Goal: Information Seeking & Learning: Understand process/instructions

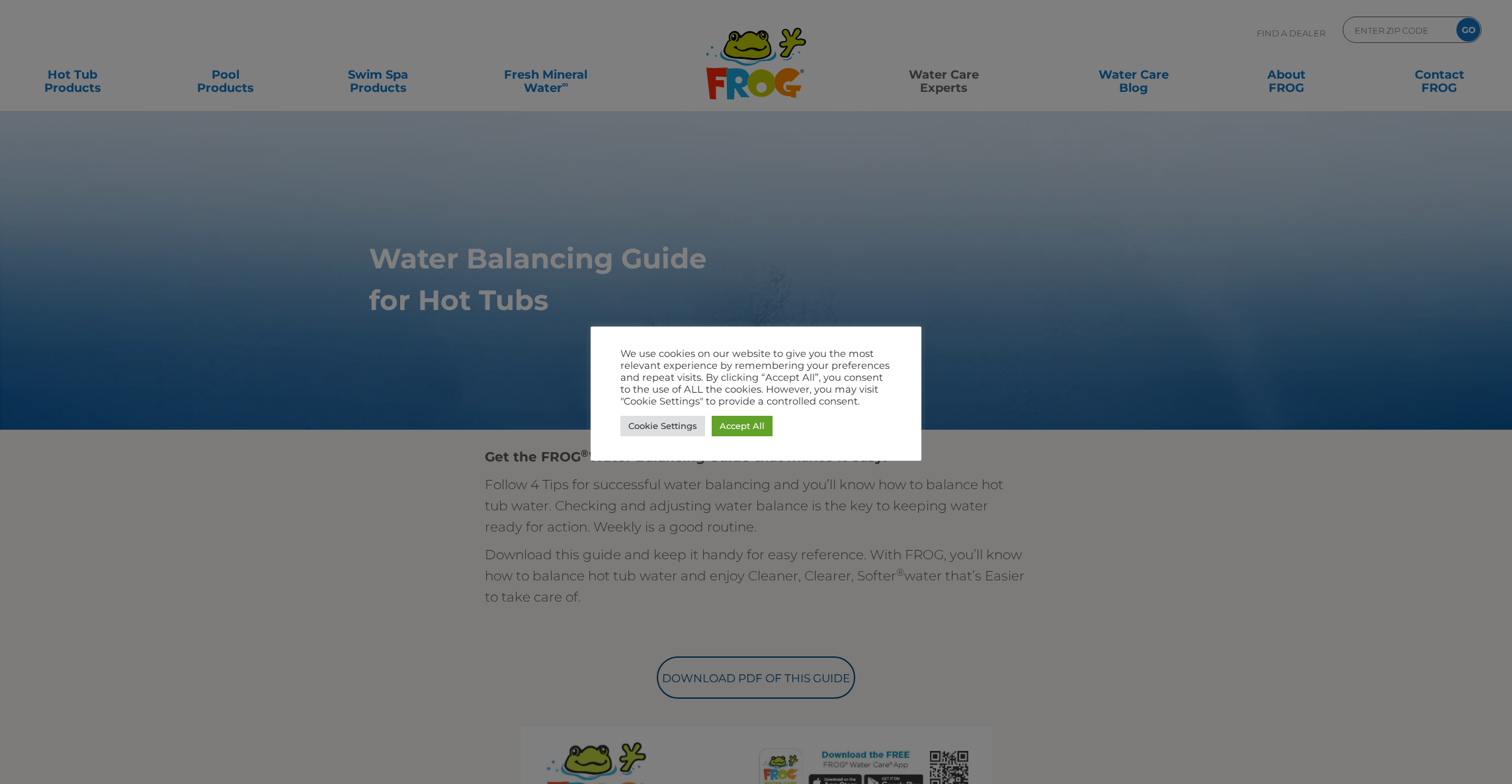
click at [936, 609] on div at bounding box center [756, 392] width 1512 height 784
click at [752, 435] on div "Cookie Settings Accept All" at bounding box center [756, 426] width 271 height 27
click at [752, 419] on link "Accept All" at bounding box center [742, 426] width 61 height 21
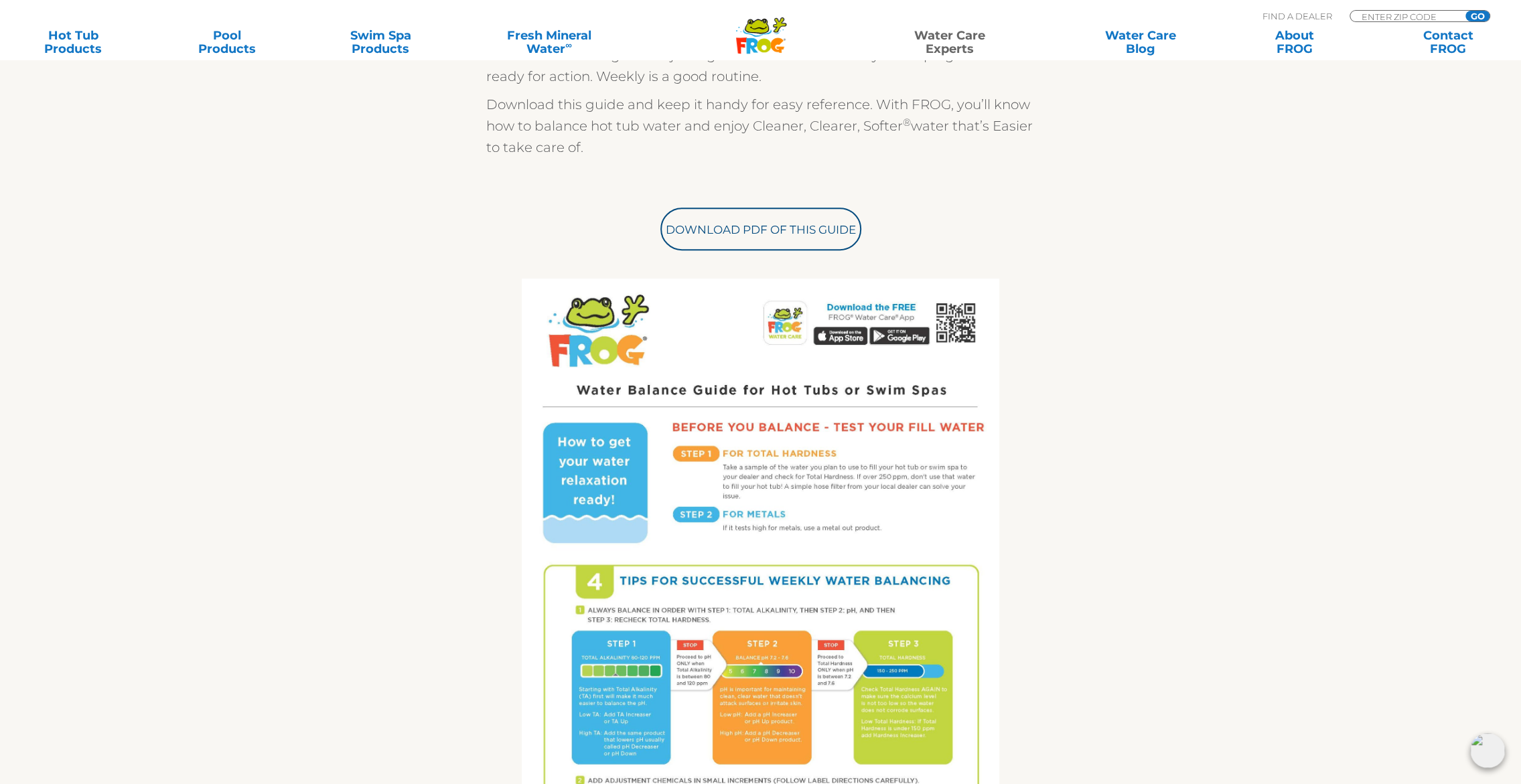
scroll to position [402, 0]
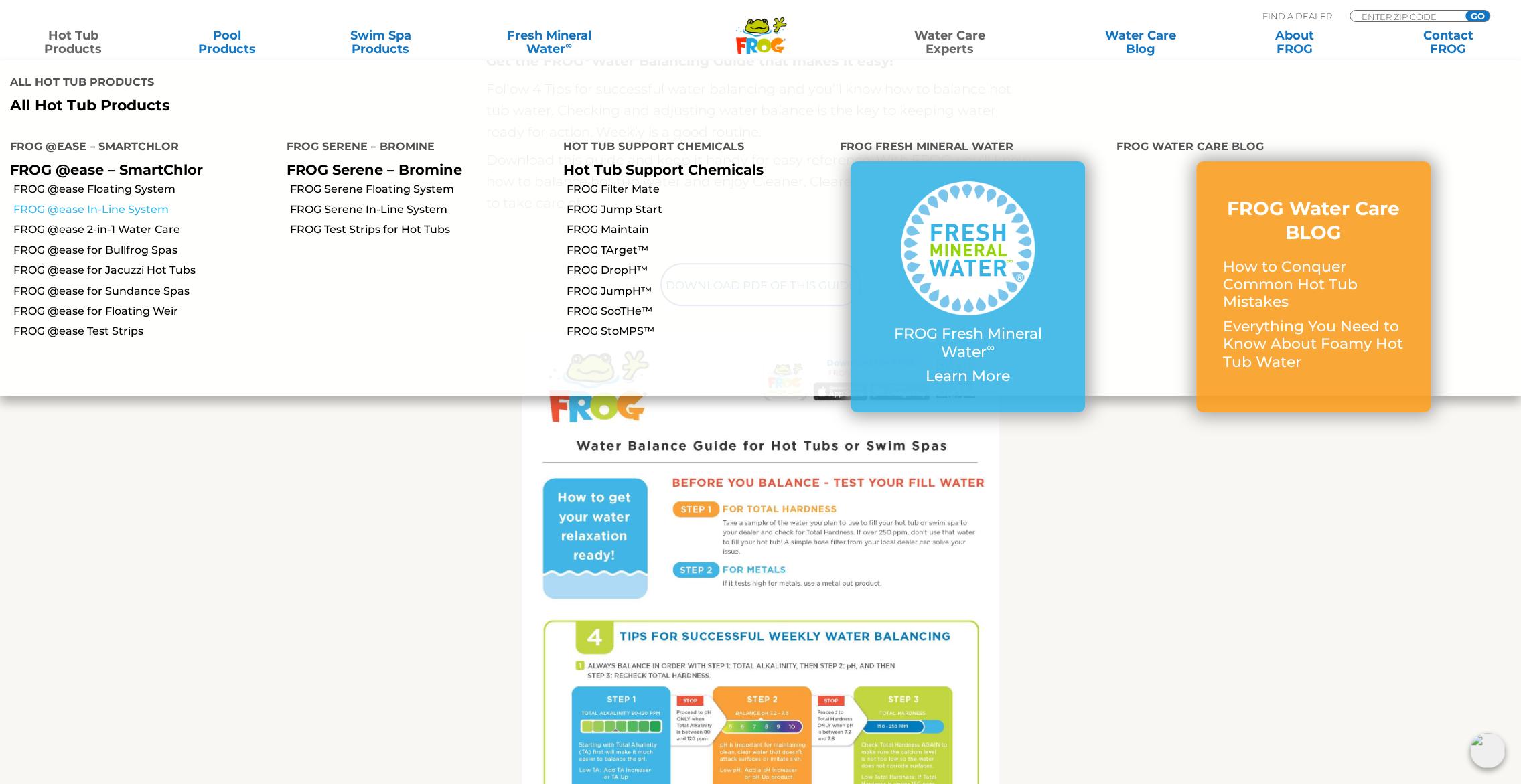
click at [100, 202] on link "FROG @ease In-Line System" at bounding box center [145, 209] width 263 height 15
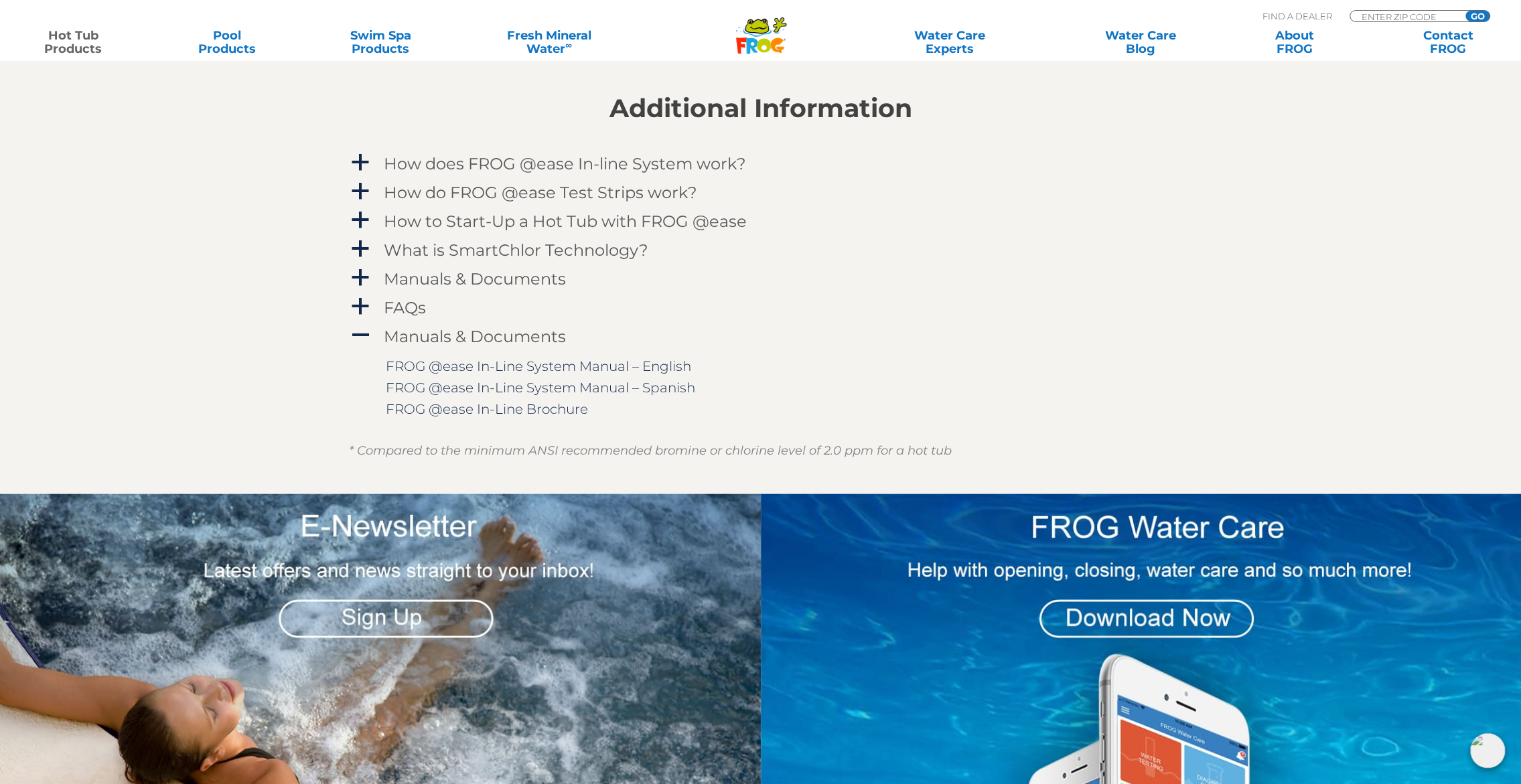
scroll to position [1428, 0]
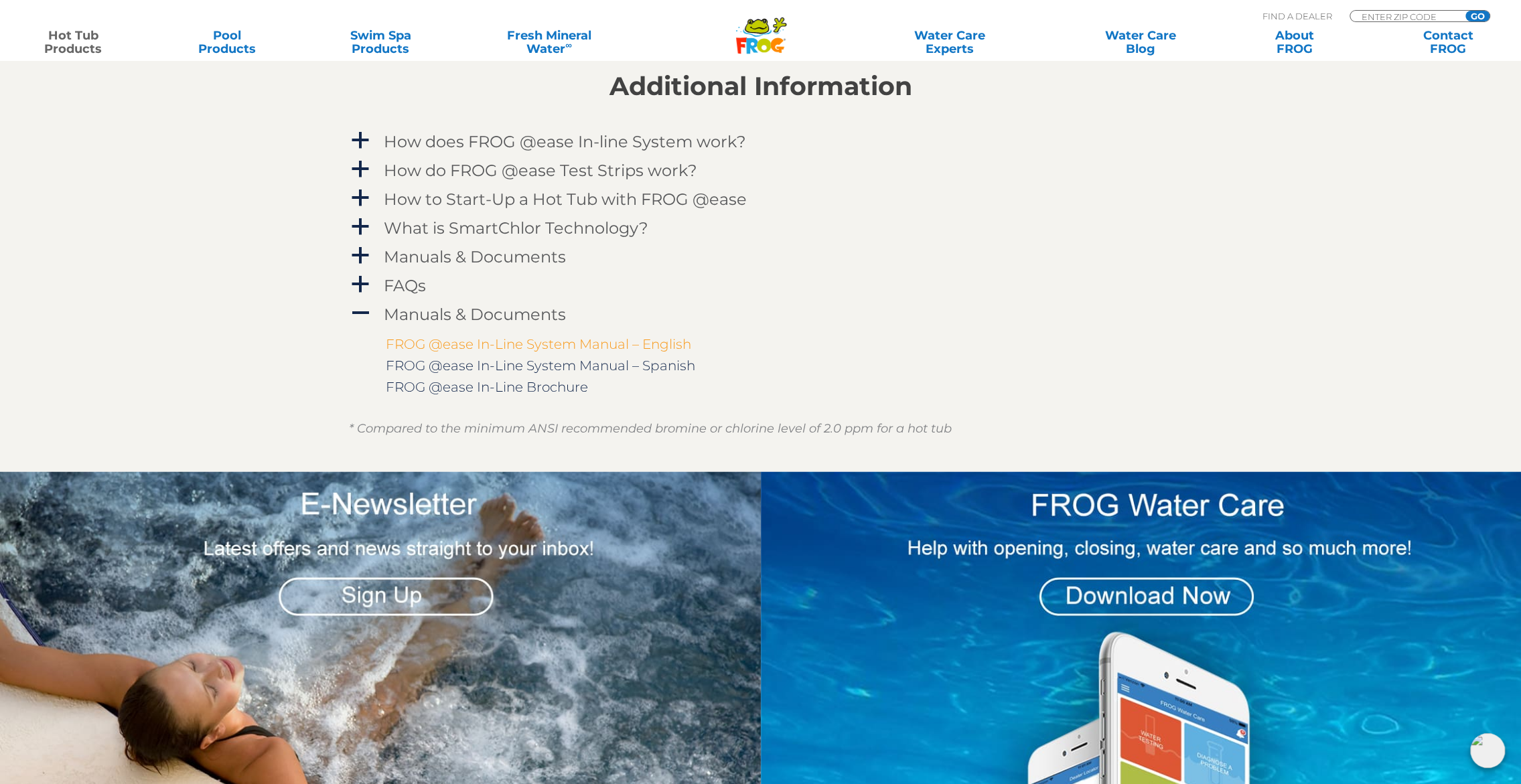
click at [538, 341] on link "FROG @ease In-Line System Manual – English" at bounding box center [538, 344] width 305 height 16
